Goal: Task Accomplishment & Management: Use online tool/utility

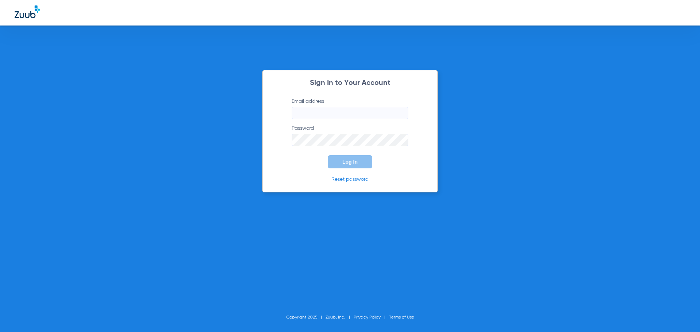
type input "[EMAIL_ADDRESS][DOMAIN_NAME]"
click at [348, 160] on span "Log In" at bounding box center [349, 162] width 15 height 6
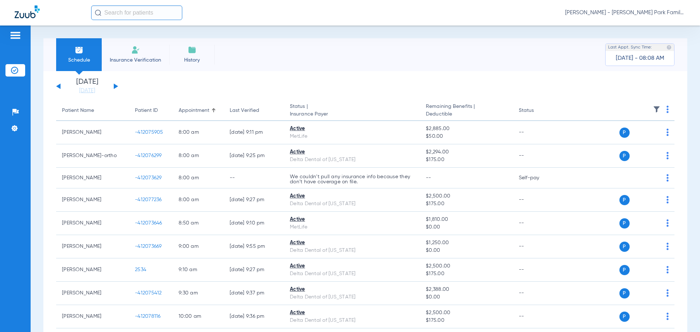
click at [118, 86] on div "[DATE] [DATE] [DATE] [DATE] [DATE] [DATE] [DATE] [DATE] [DATE] [DATE] [DATE] [D…" at bounding box center [87, 86] width 62 height 16
click at [114, 85] on button at bounding box center [116, 86] width 4 height 5
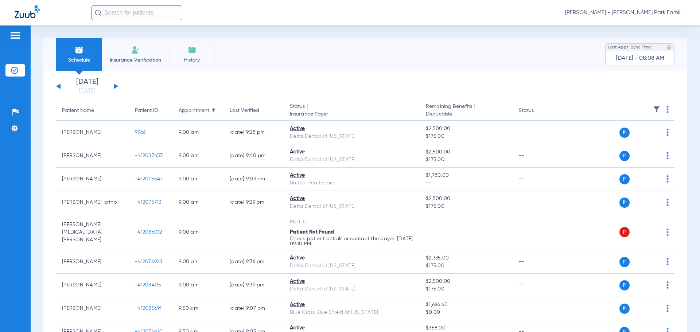
click at [653, 112] on img at bounding box center [656, 109] width 7 height 7
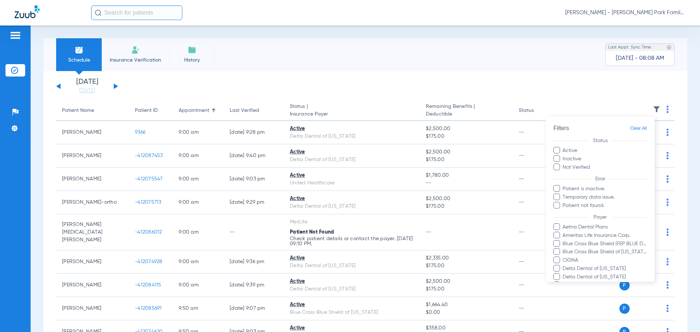
scroll to position [175, 0]
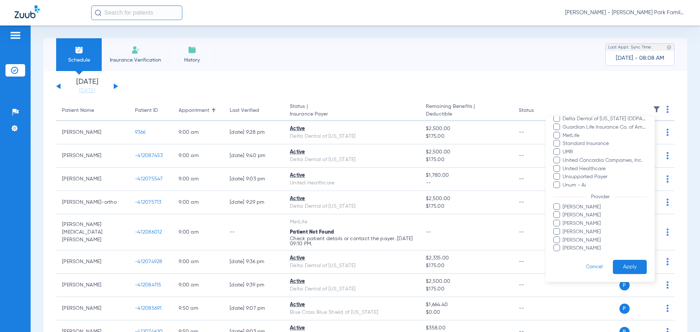
click at [568, 217] on span "[PERSON_NAME]" at bounding box center [604, 215] width 85 height 8
click at [564, 220] on input "[PERSON_NAME]" at bounding box center [564, 220] width 0 height 0
click at [635, 263] on button "Apply" at bounding box center [630, 267] width 34 height 14
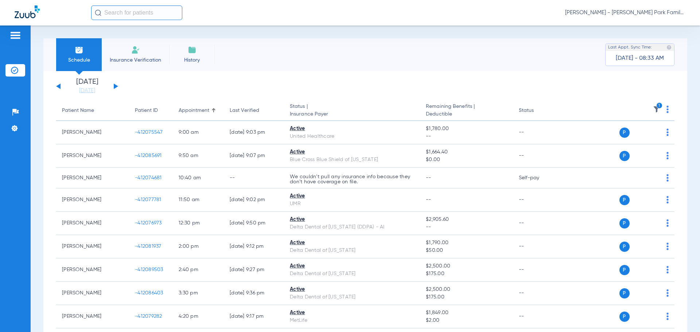
click at [653, 106] on img at bounding box center [656, 109] width 7 height 7
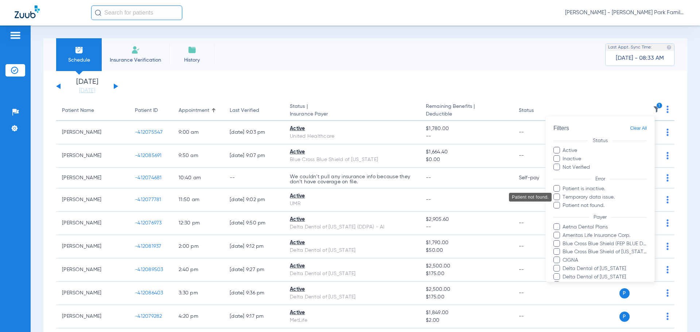
scroll to position [175, 0]
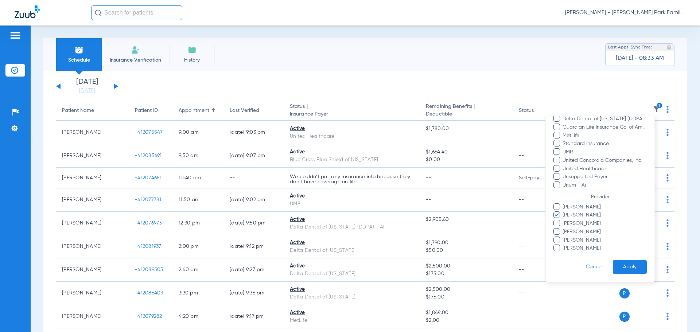
click at [570, 215] on span "[PERSON_NAME]" at bounding box center [604, 215] width 85 height 8
click at [564, 220] on input "[PERSON_NAME]" at bounding box center [564, 220] width 0 height 0
click at [569, 221] on span "[PERSON_NAME]" at bounding box center [604, 224] width 85 height 8
click at [564, 229] on input "[PERSON_NAME]" at bounding box center [564, 229] width 0 height 0
click at [619, 258] on form "Filters Clear All Status Active Inactive Not Verified Error Patient is inactive…" at bounding box center [600, 112] width 109 height 340
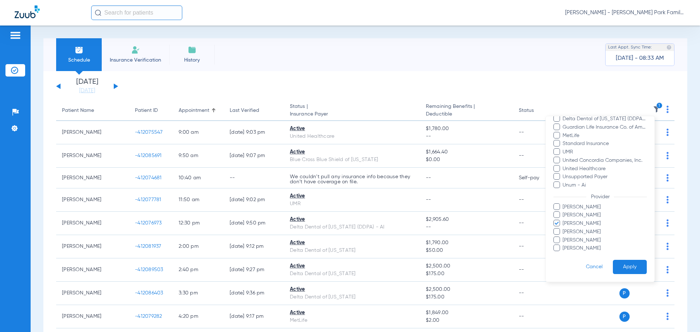
click at [621, 264] on button "Apply" at bounding box center [630, 267] width 34 height 14
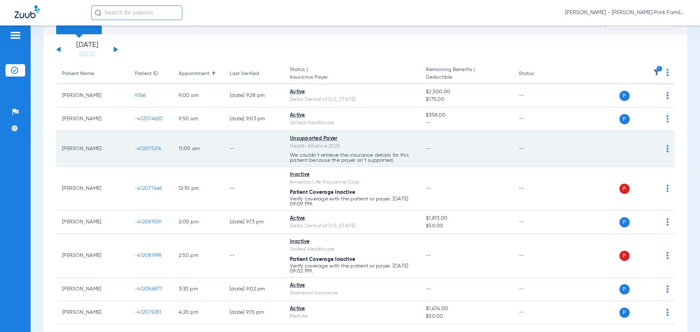
scroll to position [73, 0]
